Goal: Task Accomplishment & Management: Use online tool/utility

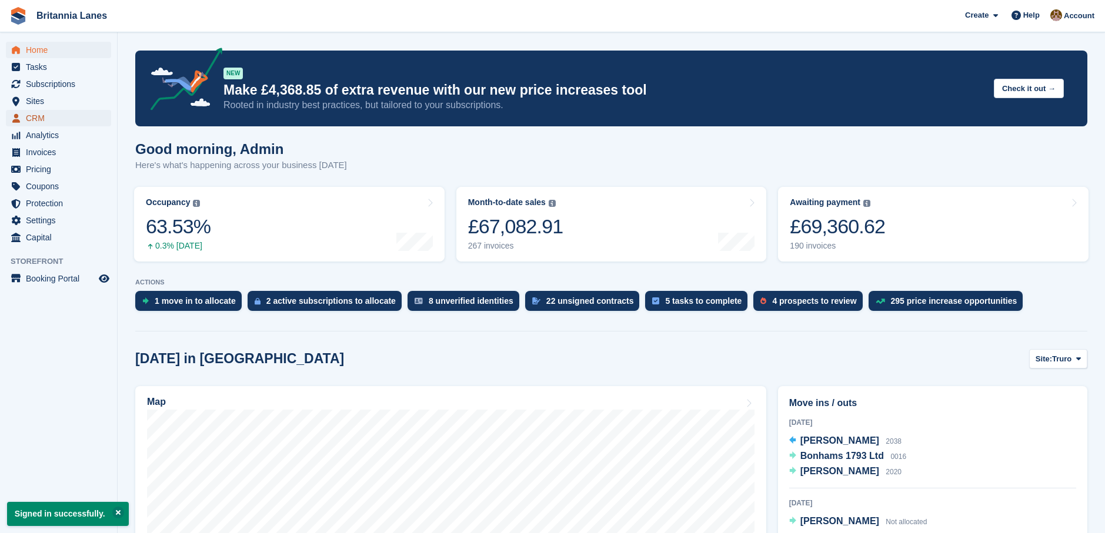
drag, startPoint x: 45, startPoint y: 116, endPoint x: 92, endPoint y: 119, distance: 47.7
click at [45, 116] on span "CRM" at bounding box center [61, 118] width 71 height 16
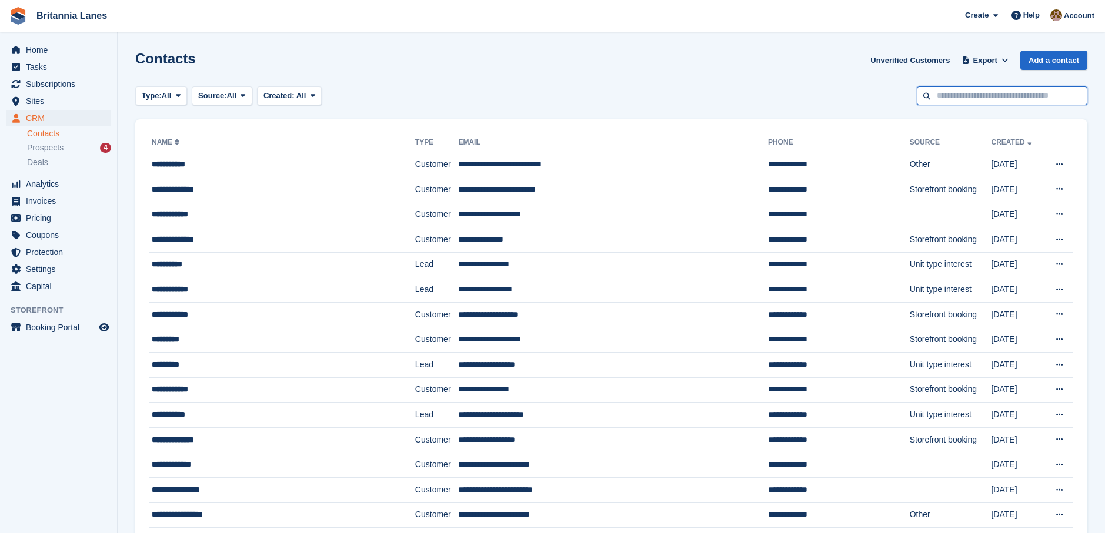
click at [956, 97] on input "text" at bounding box center [1002, 95] width 171 height 19
type input "******"
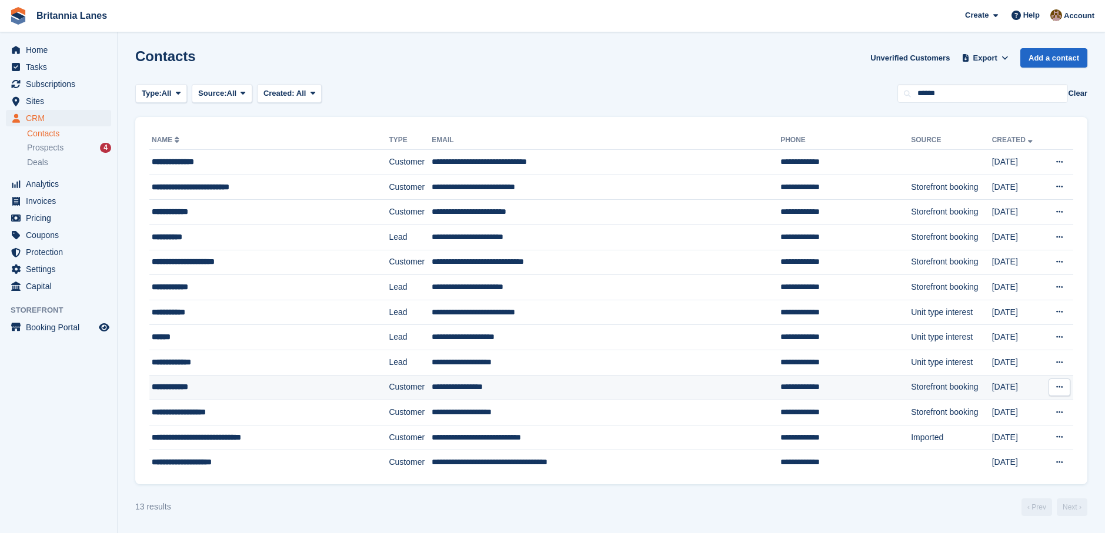
scroll to position [3, 0]
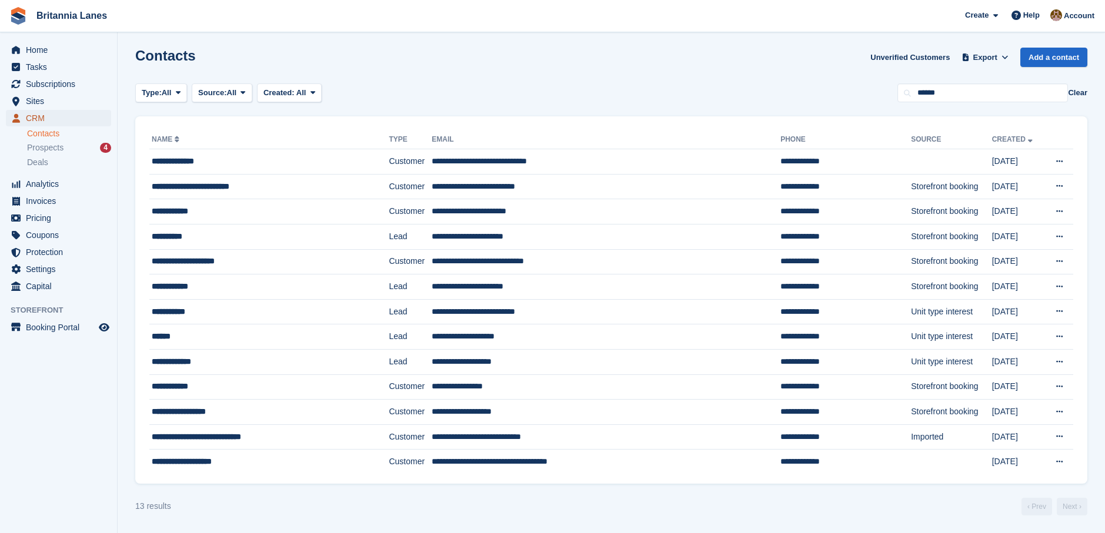
click at [46, 118] on span "CRM" at bounding box center [61, 118] width 71 height 16
